Goal: Communication & Community: Answer question/provide support

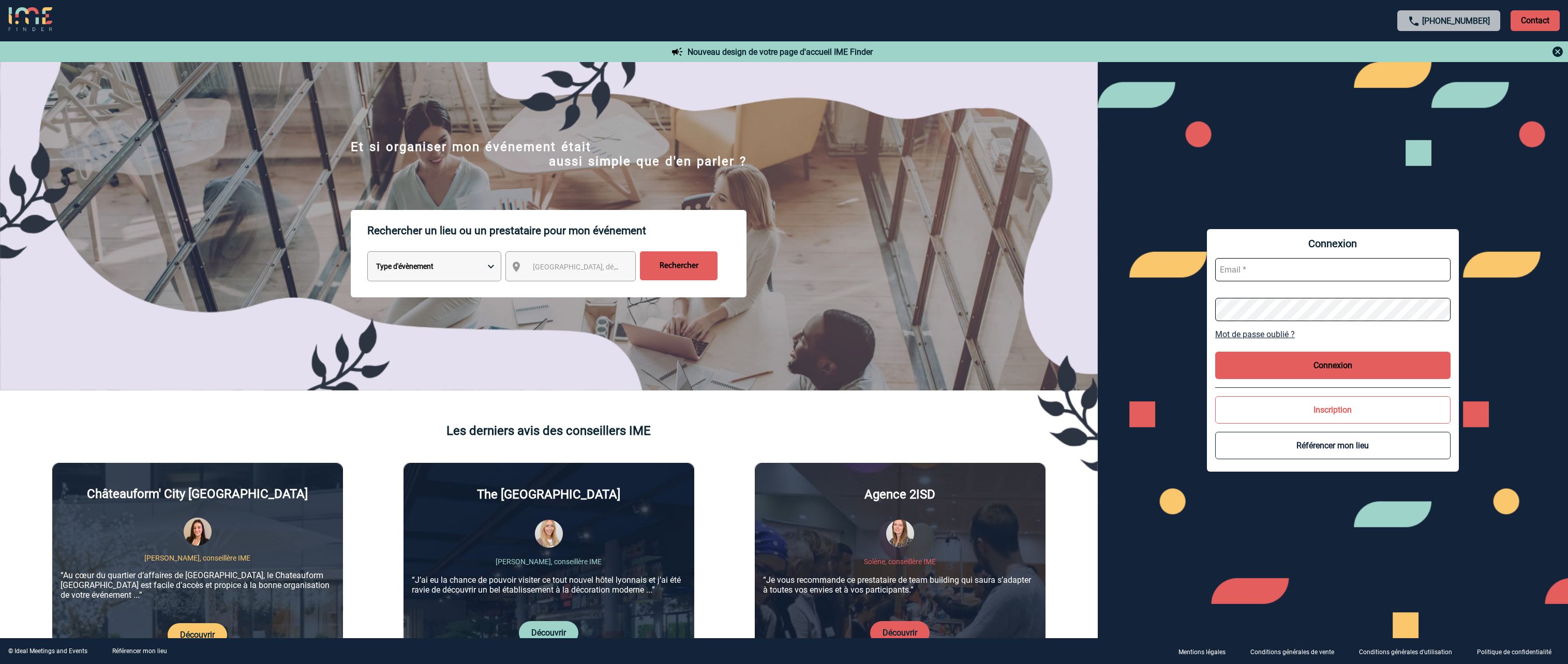
click at [1234, 271] on input "text" at bounding box center [1333, 270] width 235 height 24
paste input "LaurenceLucieFrancoise.Boucher@pfizer.com"
type input "LaurenceLucieFrancoise.Boucher@pfizer.com"
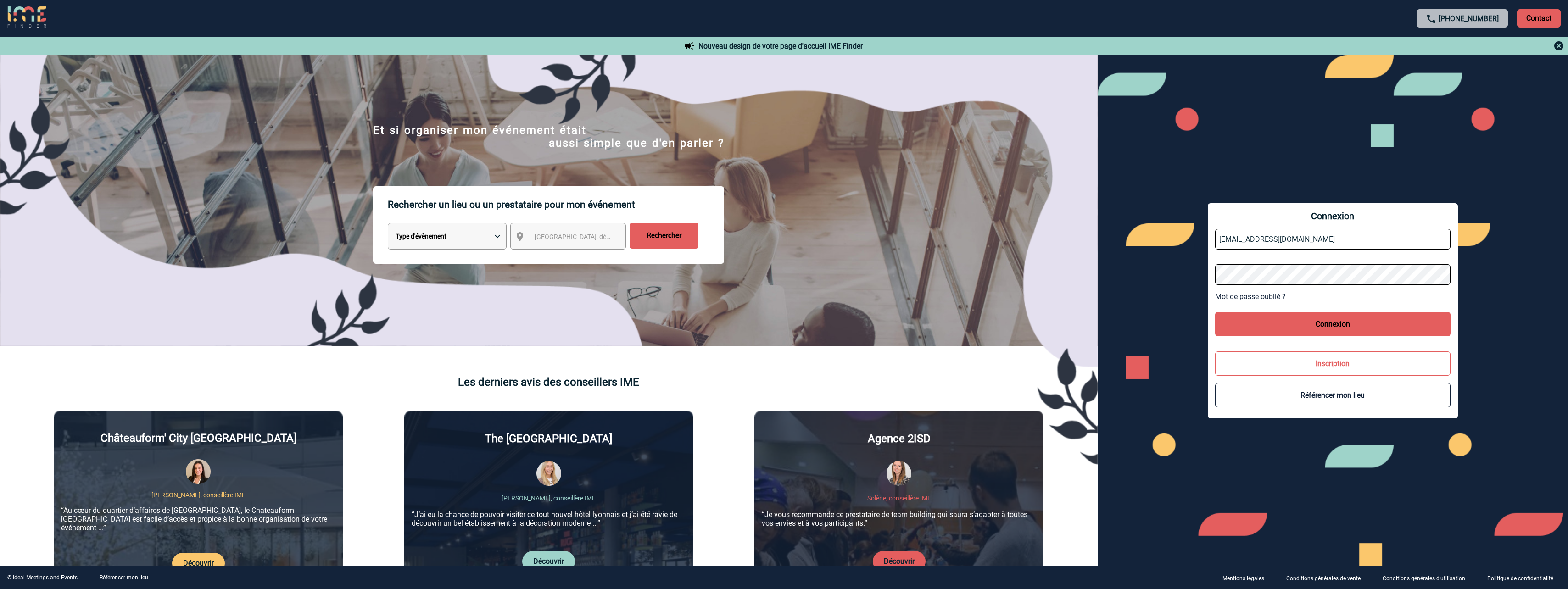
click at [1300, 326] on button "Connexion" at bounding box center [1332, 324] width 235 height 25
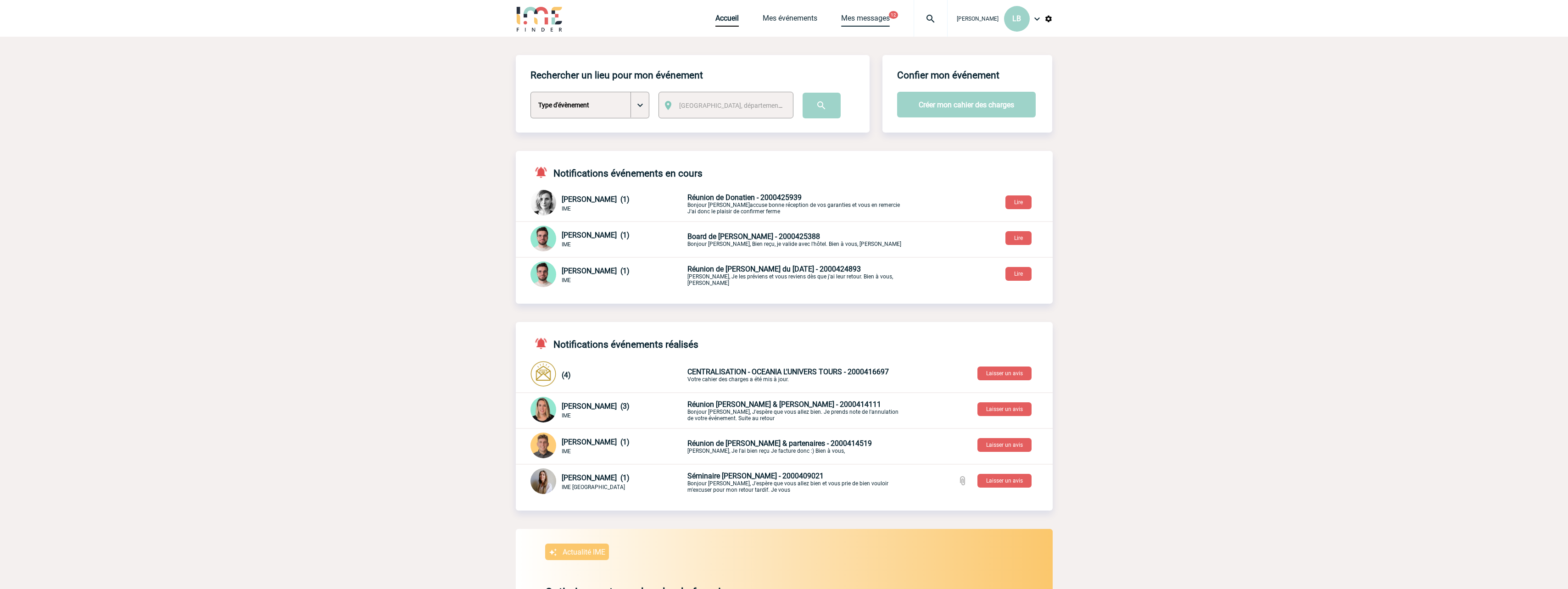
click at [859, 21] on link "Mes messages" at bounding box center [865, 20] width 49 height 13
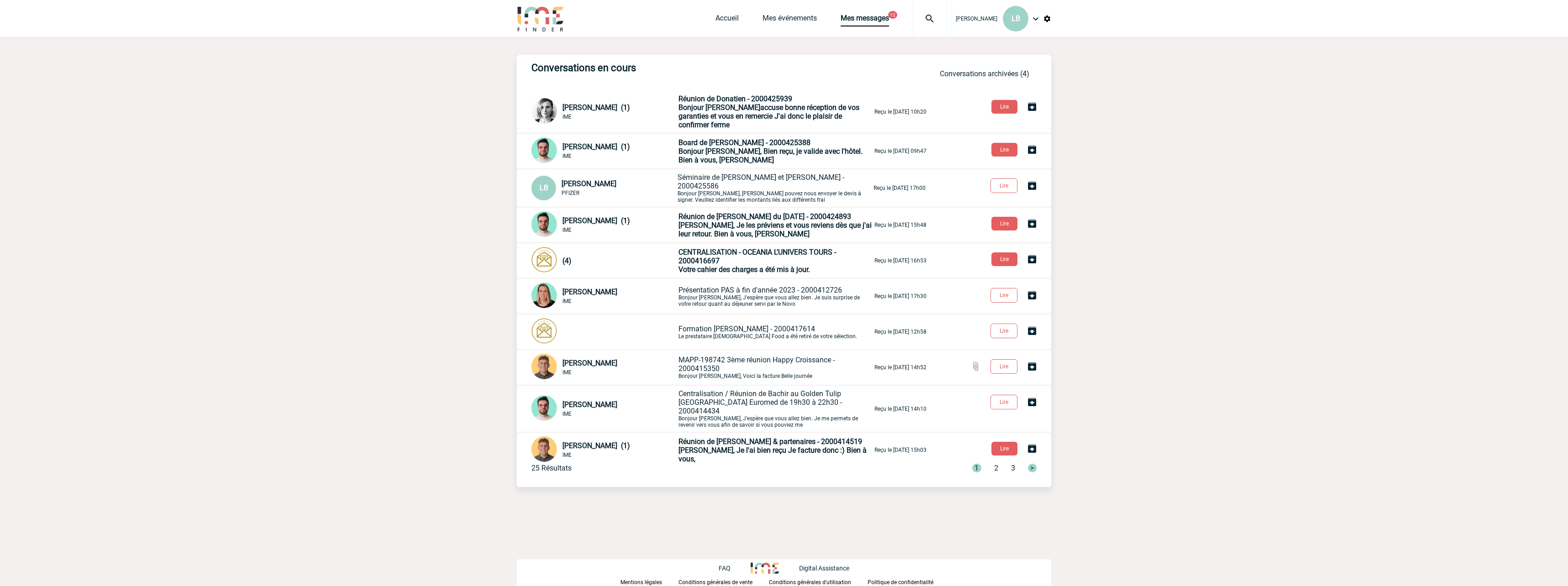
click at [767, 181] on span "Séminaire de Julie et Vanessa - 2000425586" at bounding box center [761, 181] width 167 height 17
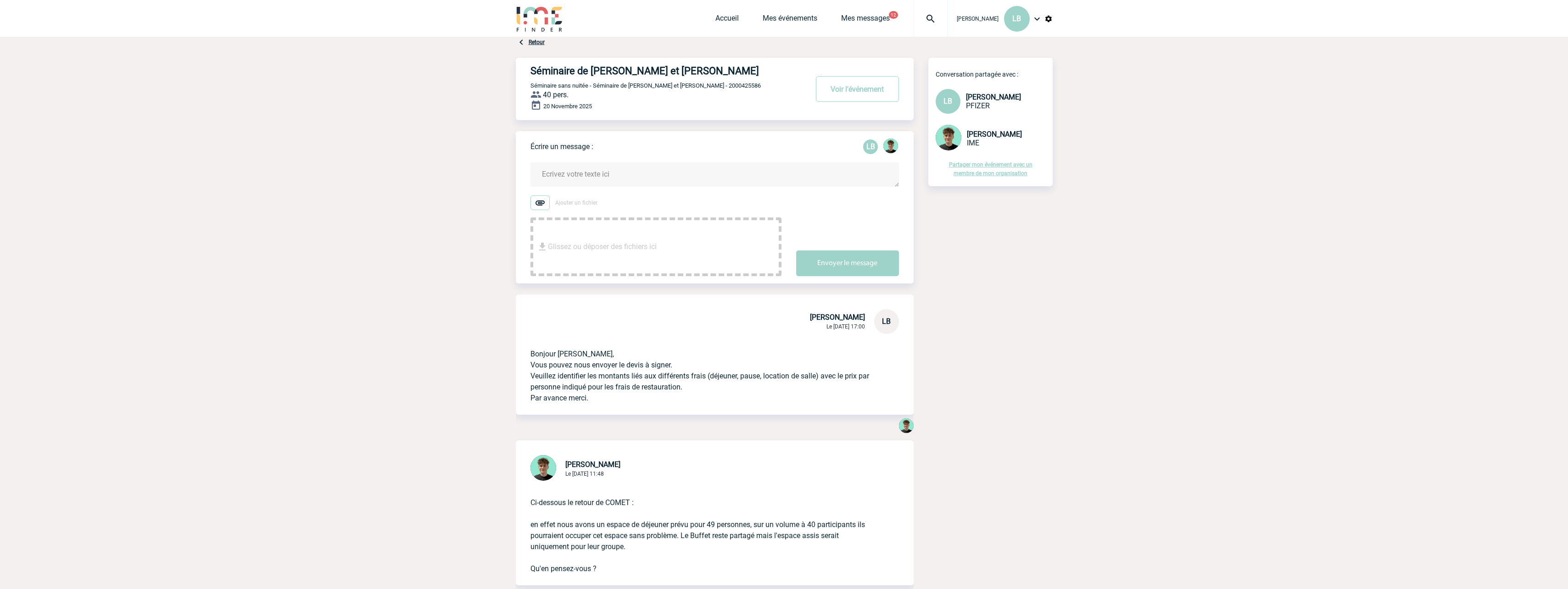
click at [536, 202] on img at bounding box center [540, 203] width 19 height 15
click at [0, 0] on input "Ajouter un fichier" at bounding box center [0, 0] width 0 height 0
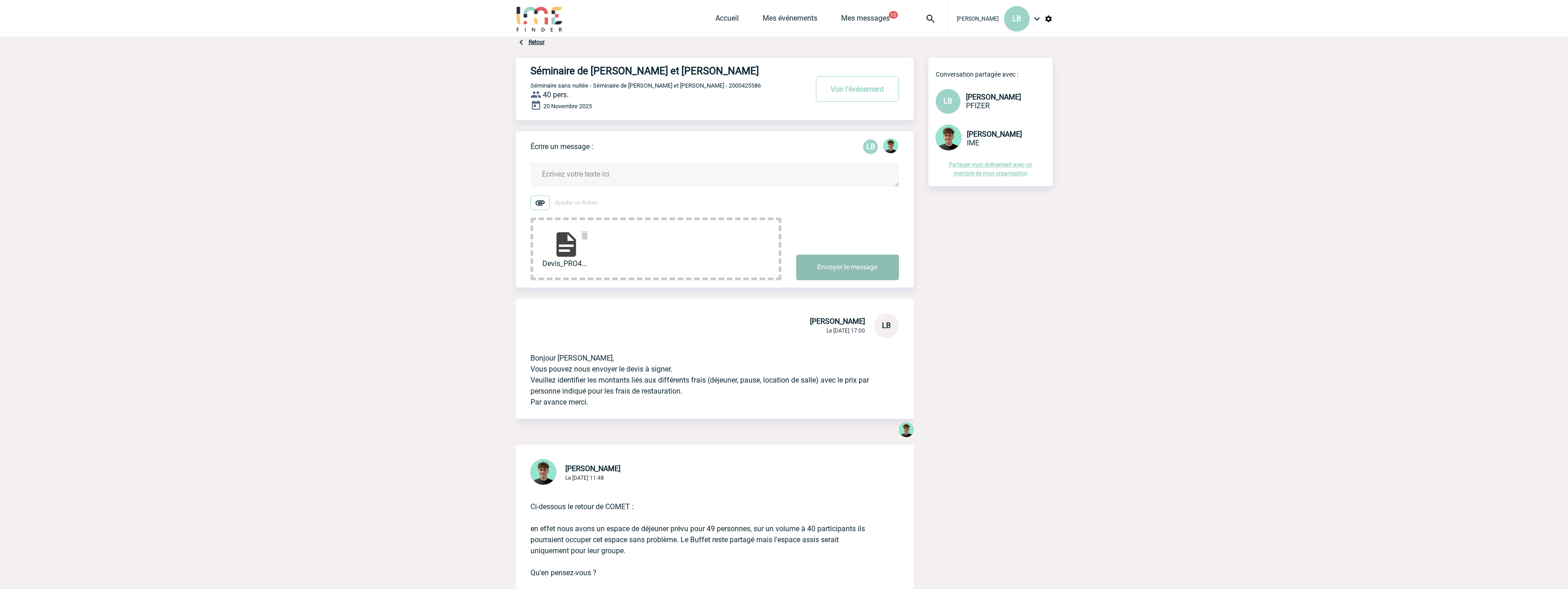
click at [839, 269] on button "Envoyer le message" at bounding box center [847, 268] width 103 height 26
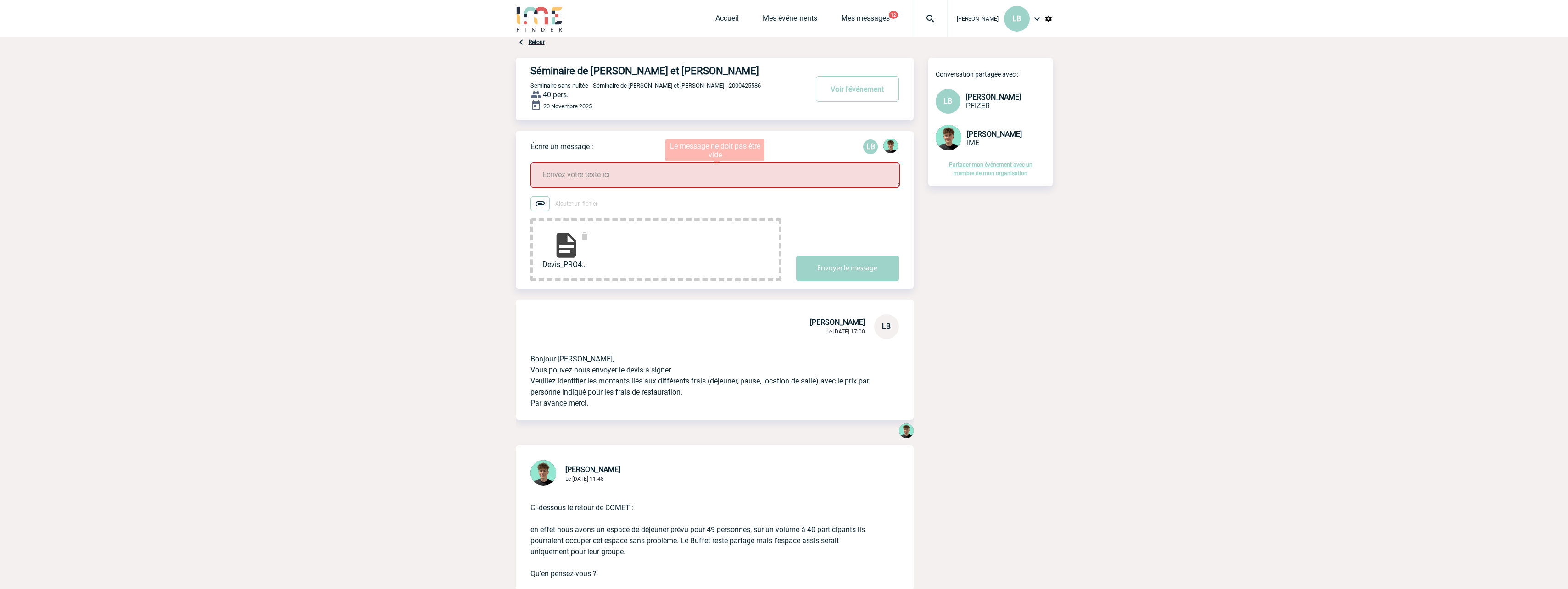
click at [638, 177] on textarea at bounding box center [715, 174] width 369 height 25
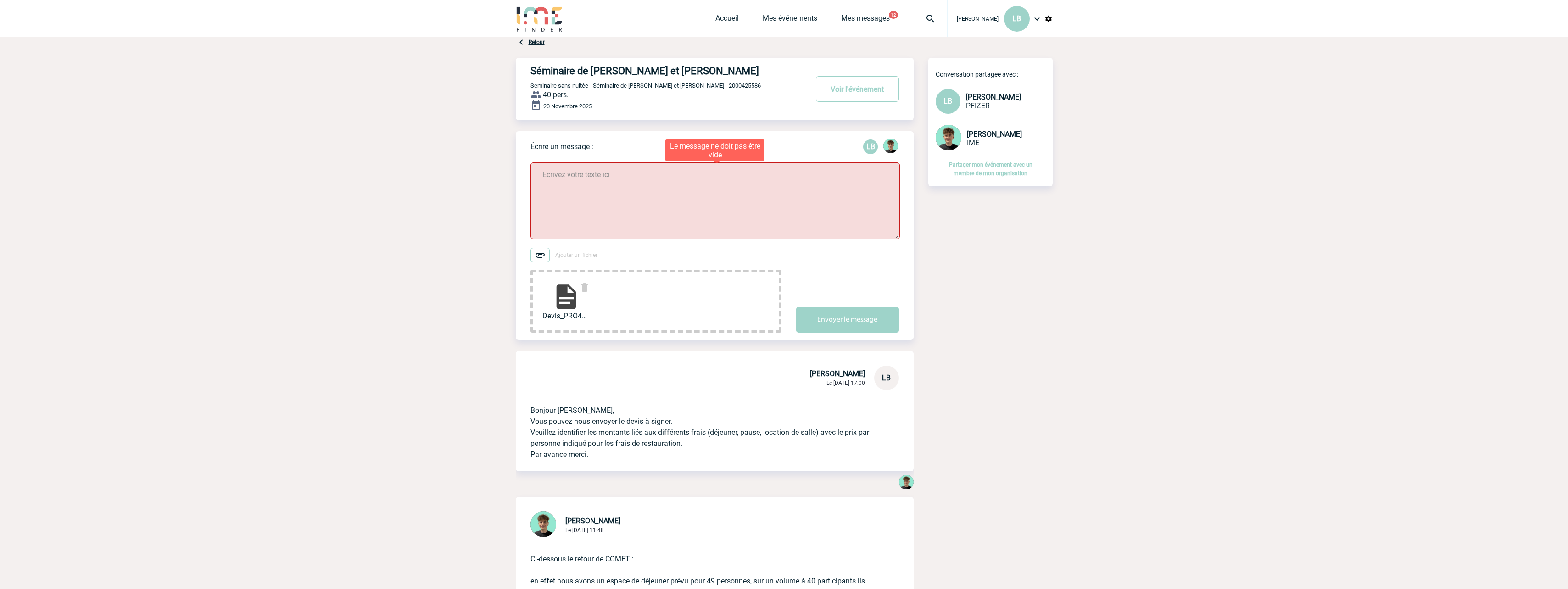
click at [580, 187] on textarea at bounding box center [715, 200] width 369 height 77
type textarea "Bonjour Victor, Le PO est en cours d'approbation."
click at [805, 319] on button "Envoyer le message" at bounding box center [847, 320] width 103 height 26
